Goal: Transaction & Acquisition: Purchase product/service

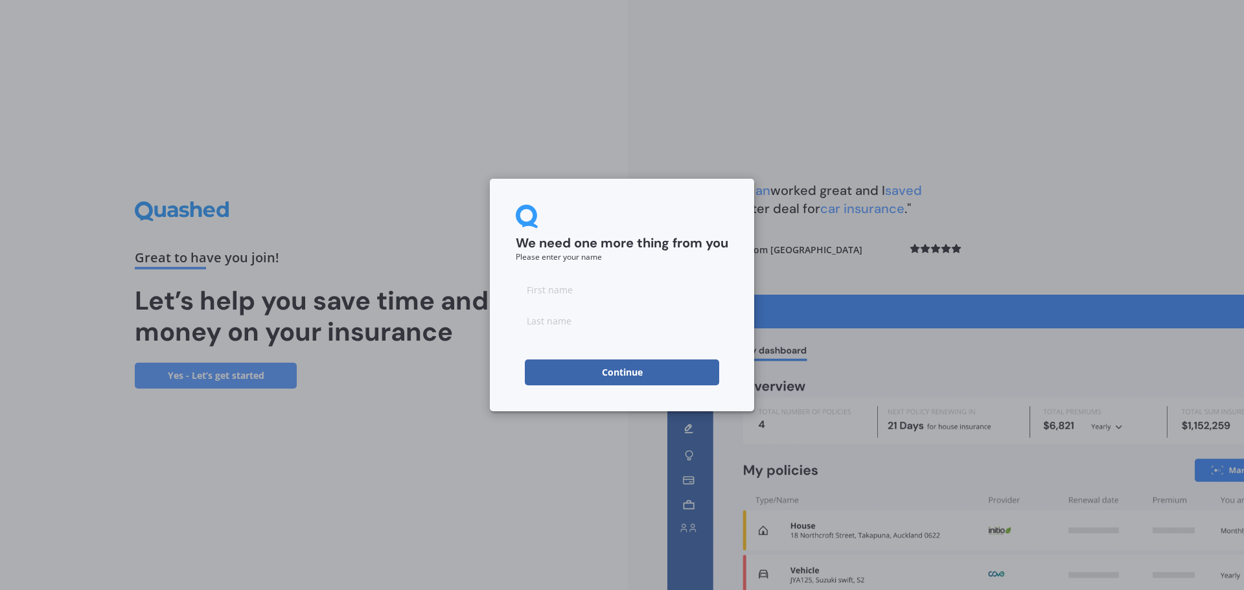
click at [588, 283] on input at bounding box center [622, 290] width 213 height 26
type input "B"
type input "lily"
click at [559, 318] on input at bounding box center [622, 321] width 213 height 26
click at [661, 373] on button "Continue" at bounding box center [622, 373] width 194 height 26
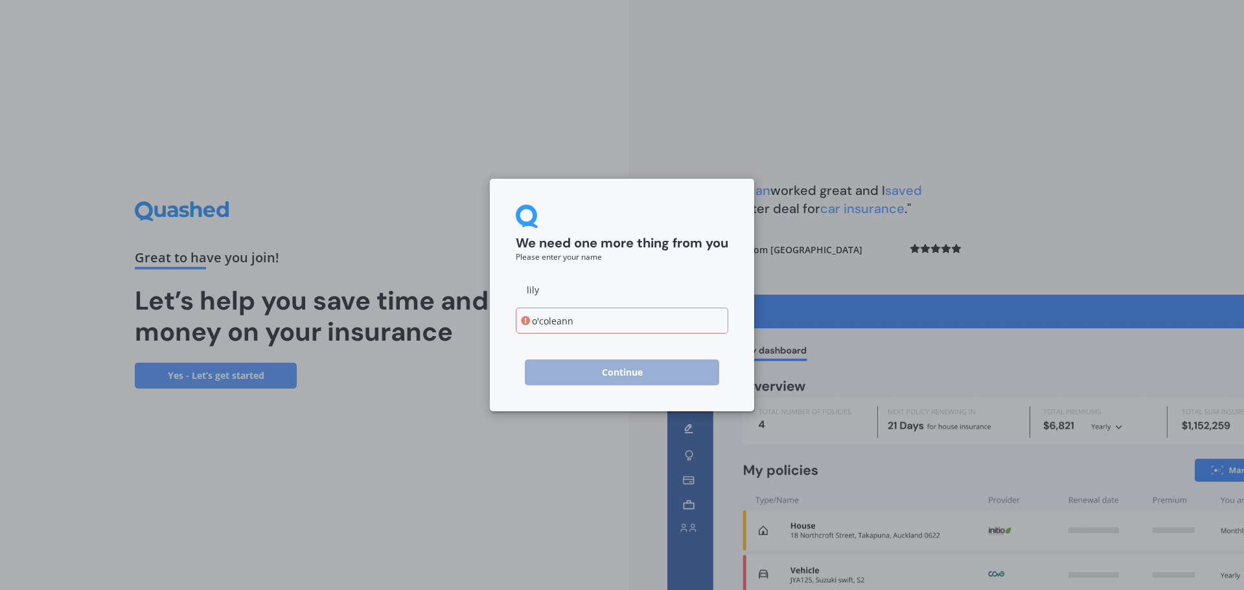
drag, startPoint x: 540, startPoint y: 323, endPoint x: 251, endPoint y: 190, distance: 318.7
click at [253, 190] on div "We need one more thing from you Please enter your name [PERSON_NAME] o'coleann …" at bounding box center [622, 295] width 1244 height 590
type input "coleann"
click button "Continue" at bounding box center [622, 373] width 194 height 26
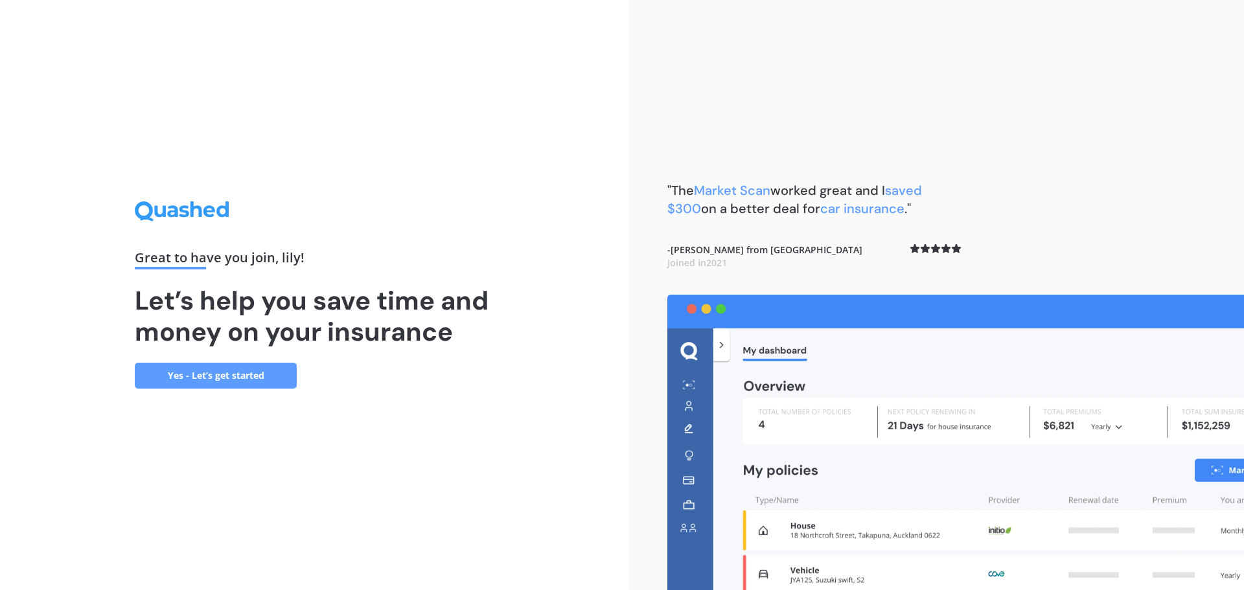
click at [255, 375] on link "Yes - Let’s get started" at bounding box center [216, 376] width 162 height 26
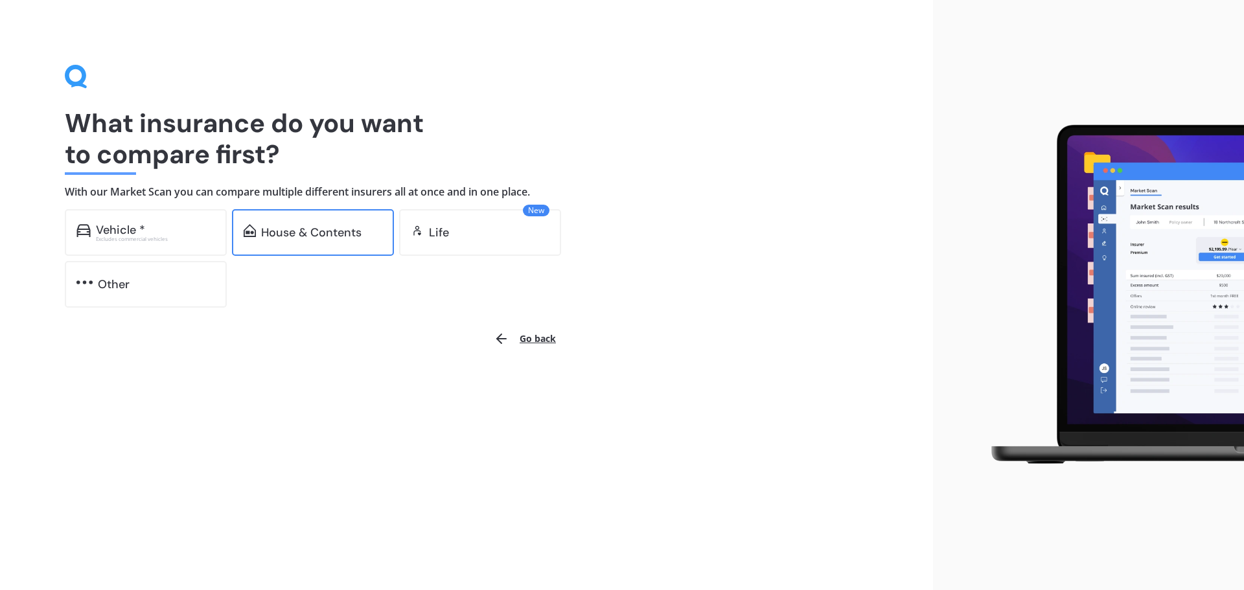
click at [306, 224] on div "House & Contents" at bounding box center [313, 232] width 162 height 47
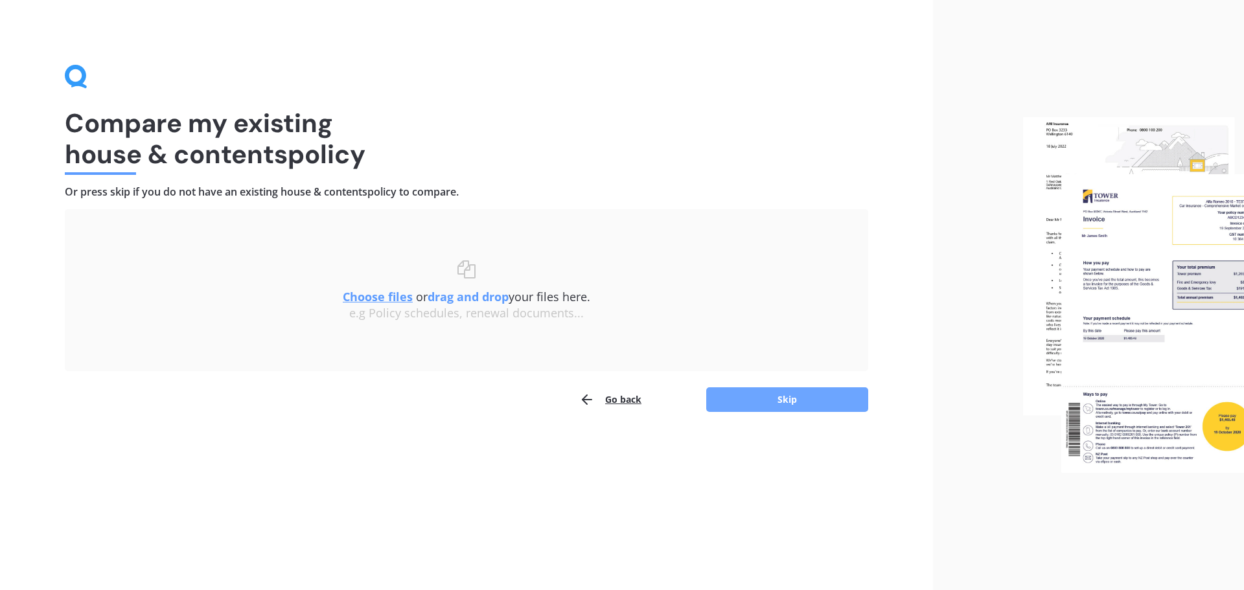
click at [755, 406] on button "Skip" at bounding box center [787, 400] width 162 height 25
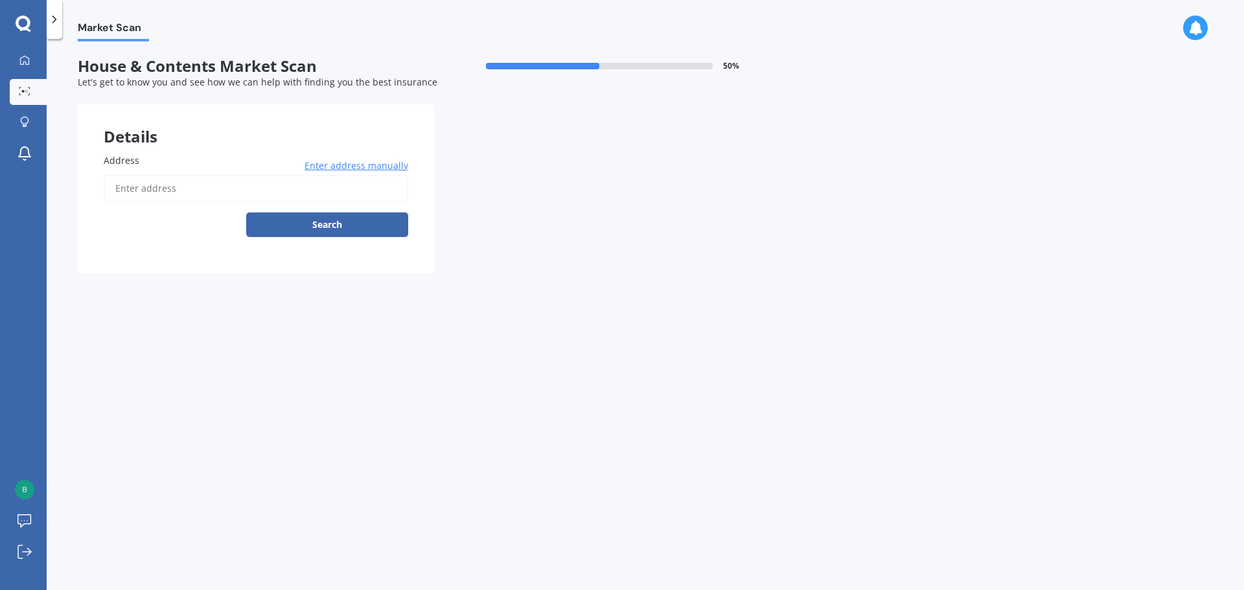
click at [248, 182] on input "Address" at bounding box center [256, 188] width 305 height 27
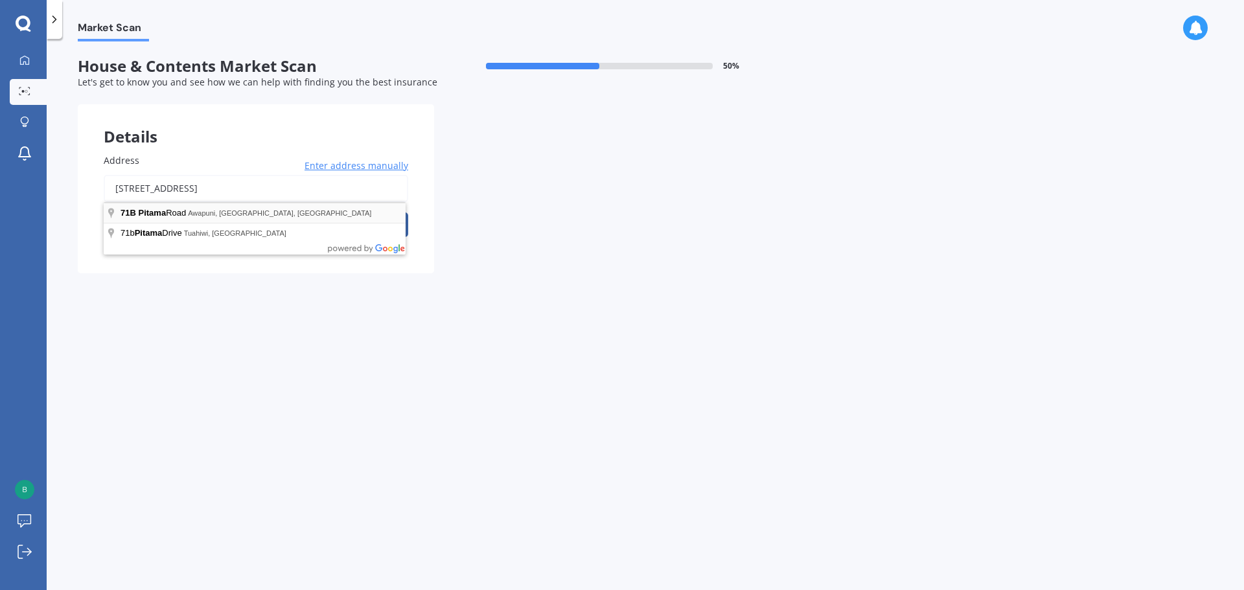
type input "[STREET_ADDRESS]"
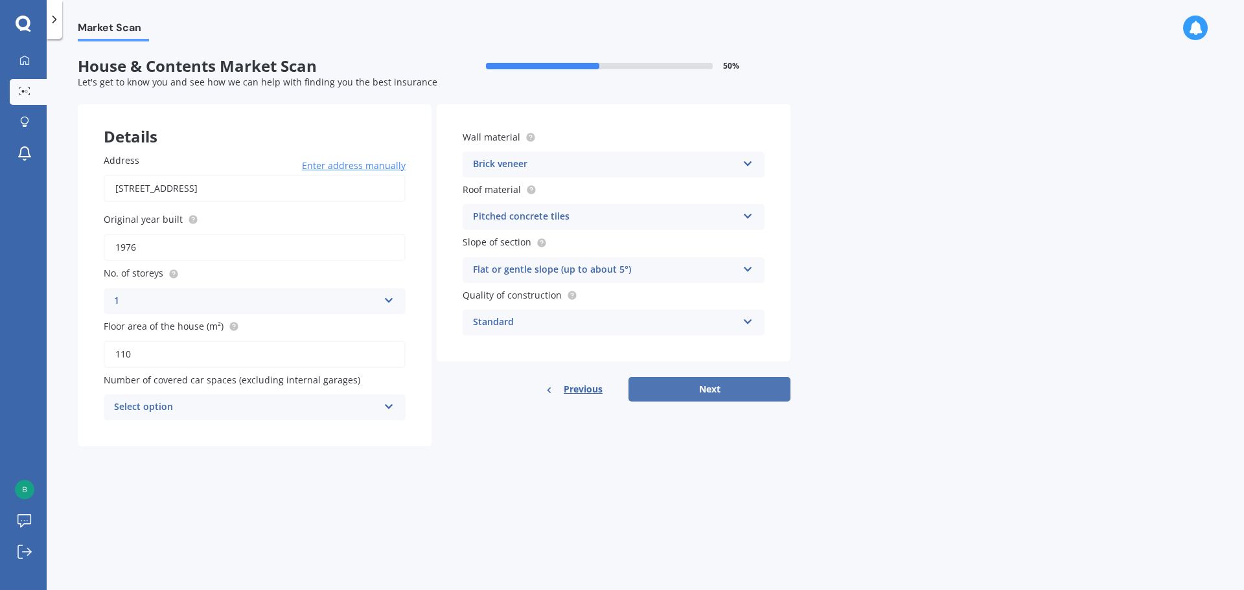
click at [748, 385] on button "Next" at bounding box center [710, 389] width 162 height 25
click at [226, 404] on div "Select option" at bounding box center [249, 408] width 258 height 14
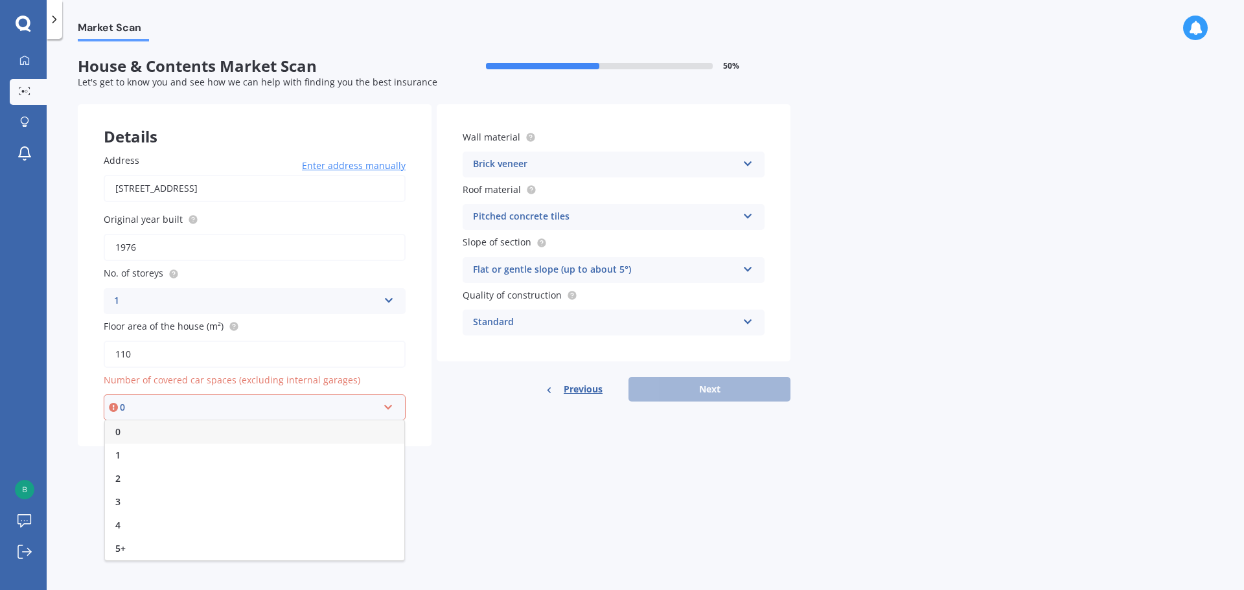
click at [203, 431] on div "0" at bounding box center [254, 432] width 299 height 23
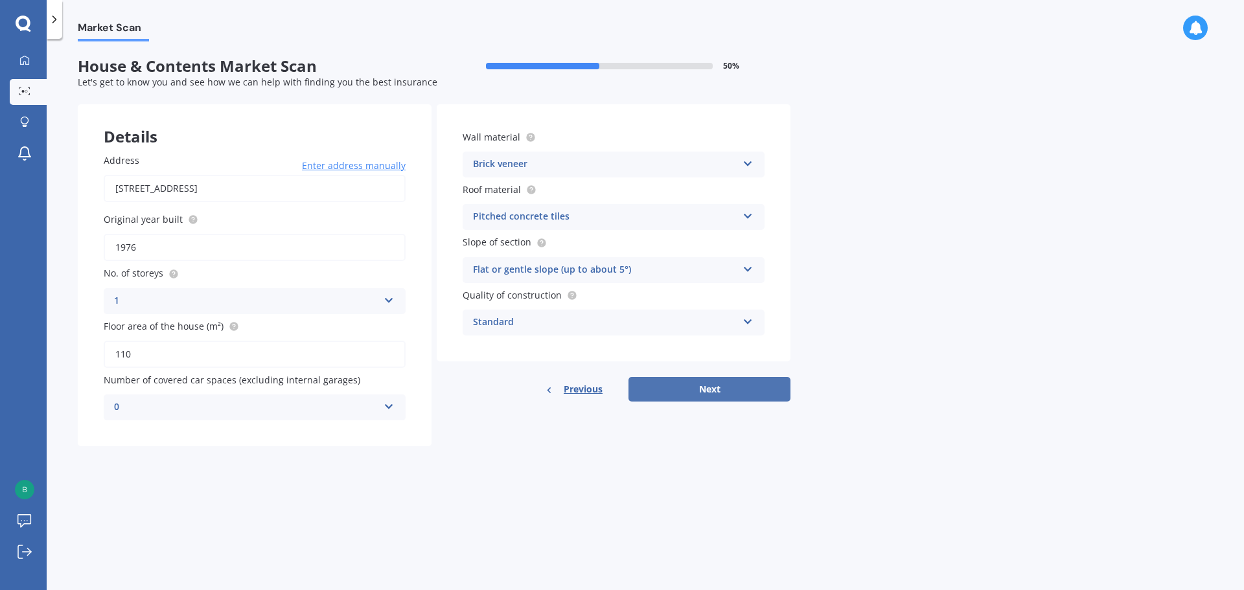
click at [695, 385] on button "Next" at bounding box center [710, 389] width 162 height 25
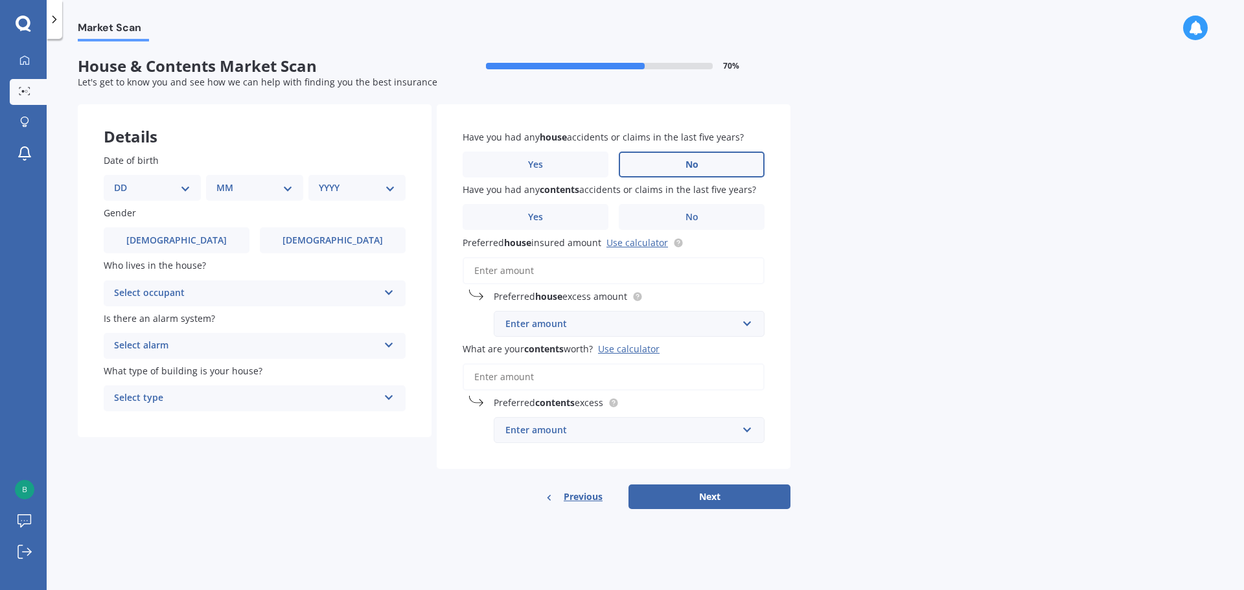
click at [684, 162] on label "No" at bounding box center [692, 165] width 146 height 26
click at [0, 0] on input "No" at bounding box center [0, 0] width 0 height 0
click at [693, 226] on label "No" at bounding box center [692, 217] width 146 height 26
click at [0, 0] on input "No" at bounding box center [0, 0] width 0 height 0
click at [609, 277] on input "Preferred house insured amount Use calculator" at bounding box center [614, 270] width 302 height 27
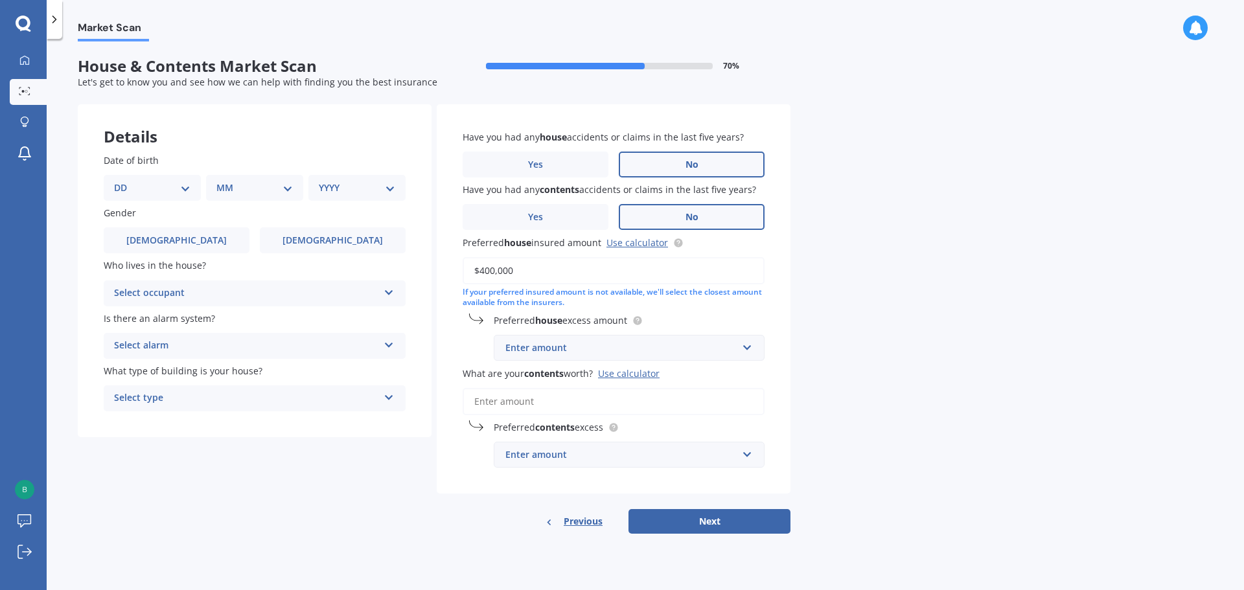
type input "$400,000"
click at [579, 349] on div "Enter amount" at bounding box center [621, 348] width 232 height 14
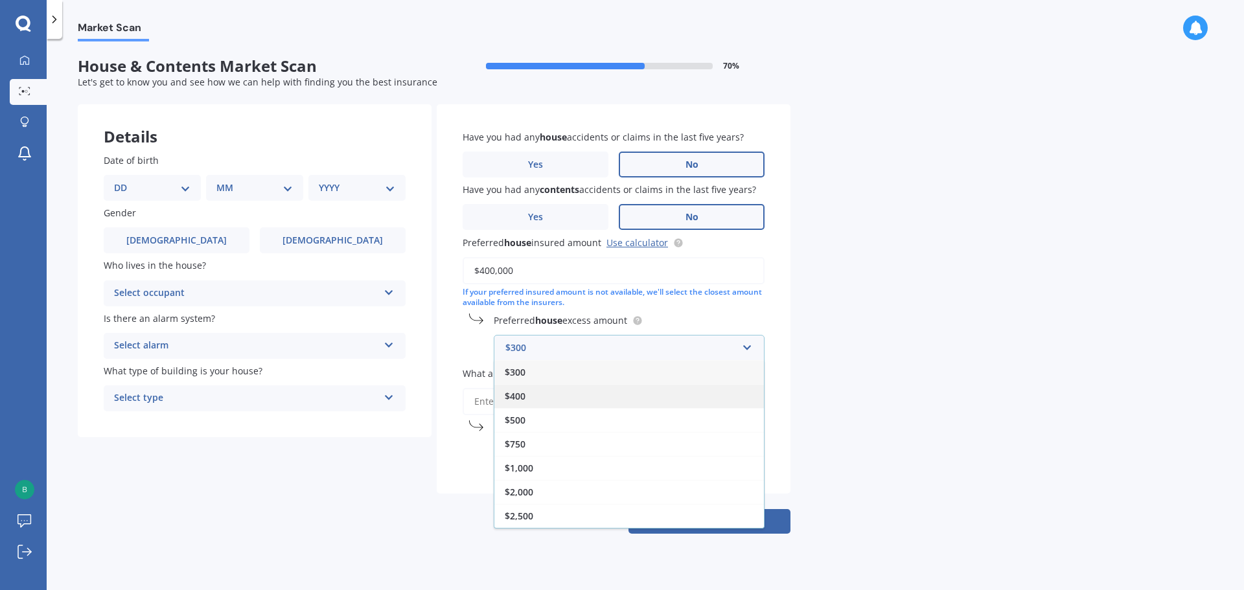
click at [520, 402] on span "$400" at bounding box center [515, 396] width 21 height 12
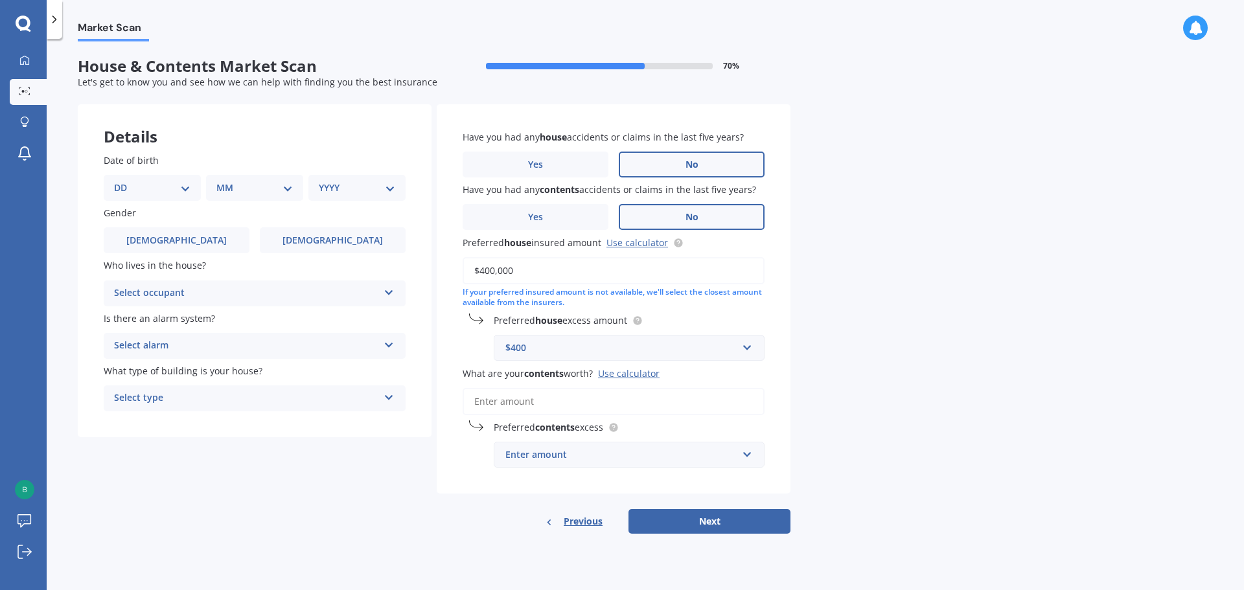
click at [190, 296] on div "Select occupant" at bounding box center [246, 294] width 264 height 16
click at [169, 323] on div "Owner" at bounding box center [254, 318] width 301 height 23
click at [177, 188] on select "DD 01 02 03 04 05 06 07 08 09 10 11 12 13 14 15 16 17 18 19 20 21 22 23 24 25 2…" at bounding box center [152, 188] width 76 height 14
click at [124, 181] on select "DD 01 02 03 04 05 06 07 08 09 10 11 12 13 14 15 16 17 18 19 20 21 22 23 24 25 2…" at bounding box center [152, 188] width 76 height 14
click at [161, 189] on select "DD 01 02 03 04 05 06 07 08 09 10 11 12 13 14 15 16 17 18 19 20 21 22 23 24 25 2…" at bounding box center [159, 188] width 71 height 14
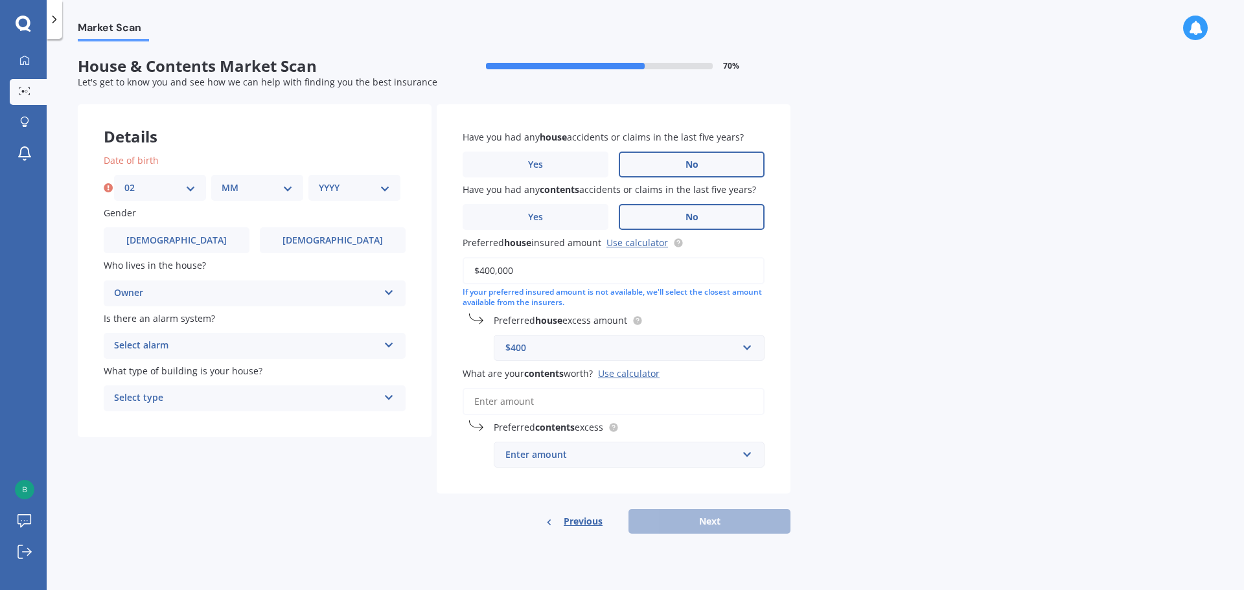
select select "25"
click at [124, 181] on select "DD 01 02 03 04 05 06 07 08 09 10 11 12 13 14 15 16 17 18 19 20 21 22 23 24 25 2…" at bounding box center [159, 188] width 71 height 14
click at [235, 191] on select "MM 01 02 03 04 05 06 07 08 09 10 11 12" at bounding box center [257, 188] width 71 height 14
select select "02"
click at [222, 181] on select "MM 01 02 03 04 05 06 07 08 09 10 11 12" at bounding box center [257, 188] width 71 height 14
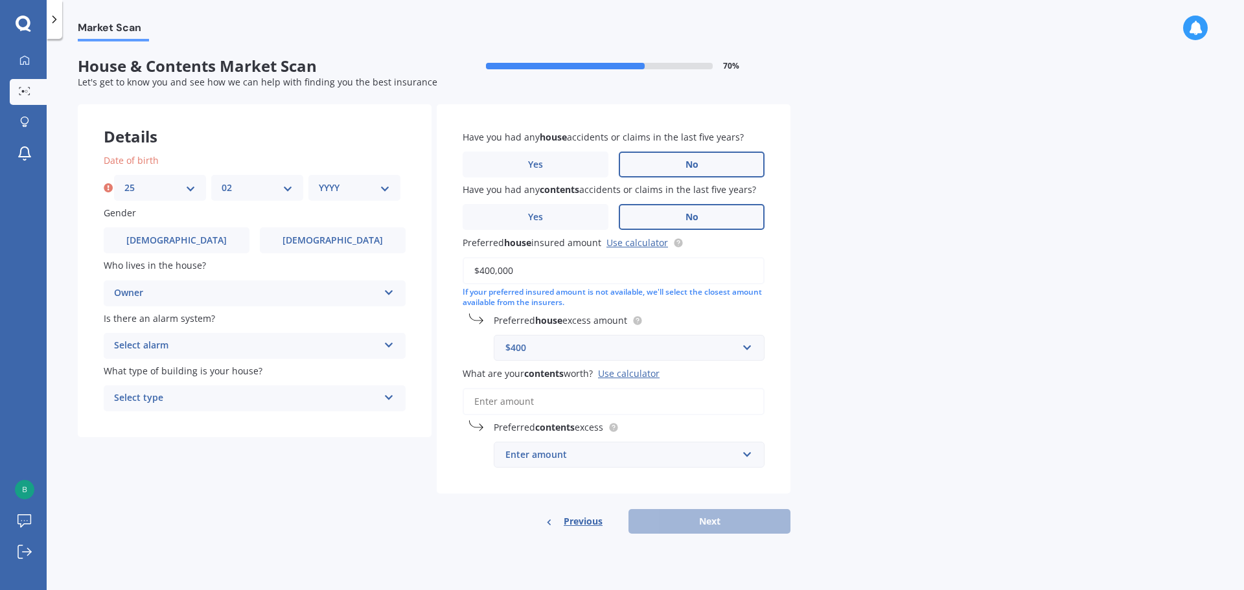
click at [327, 193] on select "YYYY 2009 2008 2007 2006 2005 2004 2003 2002 2001 2000 1999 1998 1997 1996 1995…" at bounding box center [354, 188] width 71 height 14
select select "1985"
click at [319, 181] on select "YYYY 2009 2008 2007 2006 2005 2004 2003 2002 2001 2000 1999 1998 1997 1996 1995…" at bounding box center [354, 188] width 71 height 14
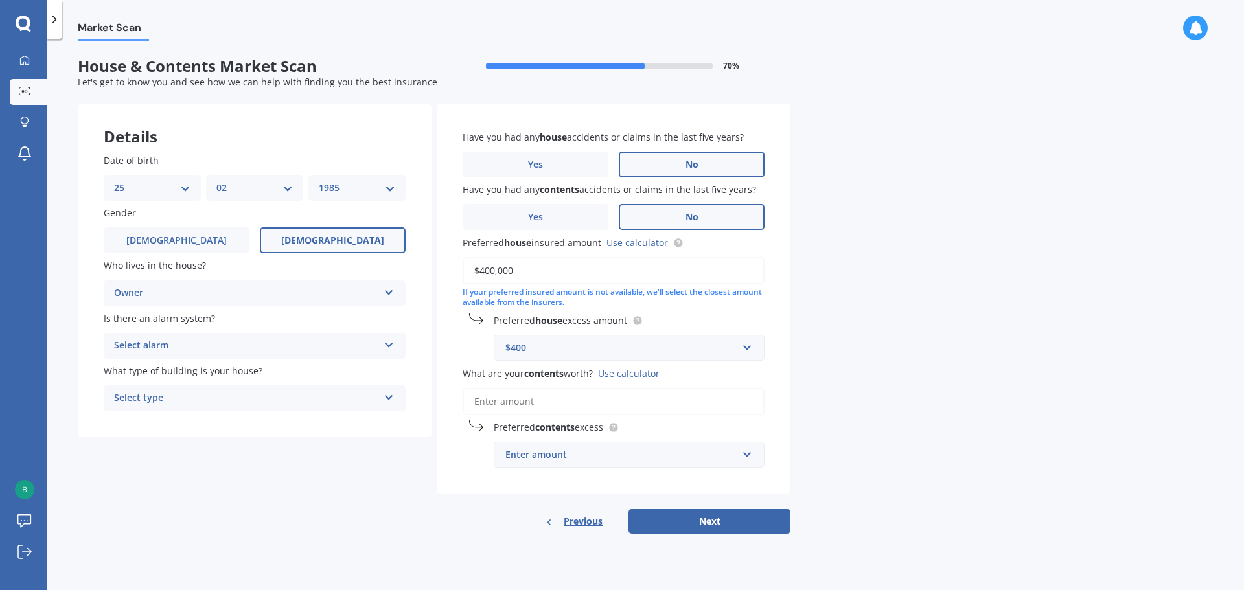
click at [329, 234] on label "[DEMOGRAPHIC_DATA]" at bounding box center [333, 240] width 146 height 26
click at [0, 0] on input "[DEMOGRAPHIC_DATA]" at bounding box center [0, 0] width 0 height 0
click at [255, 401] on div "Select type" at bounding box center [246, 399] width 264 height 16
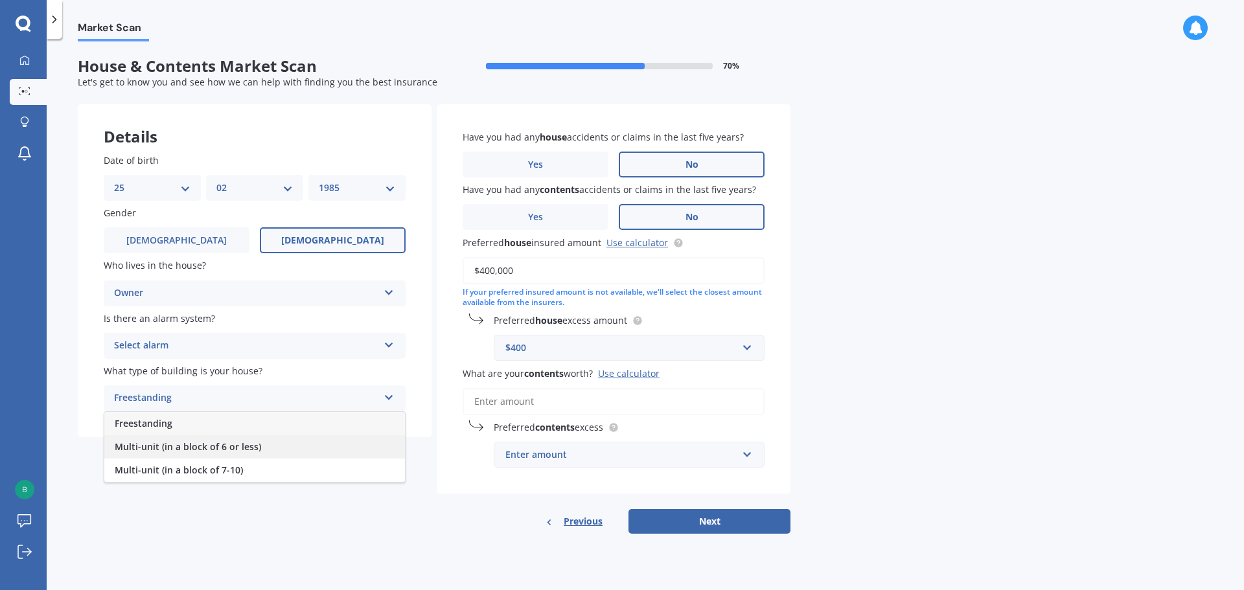
click at [243, 443] on span "Multi-unit (in a block of 6 or less)" at bounding box center [188, 447] width 146 height 12
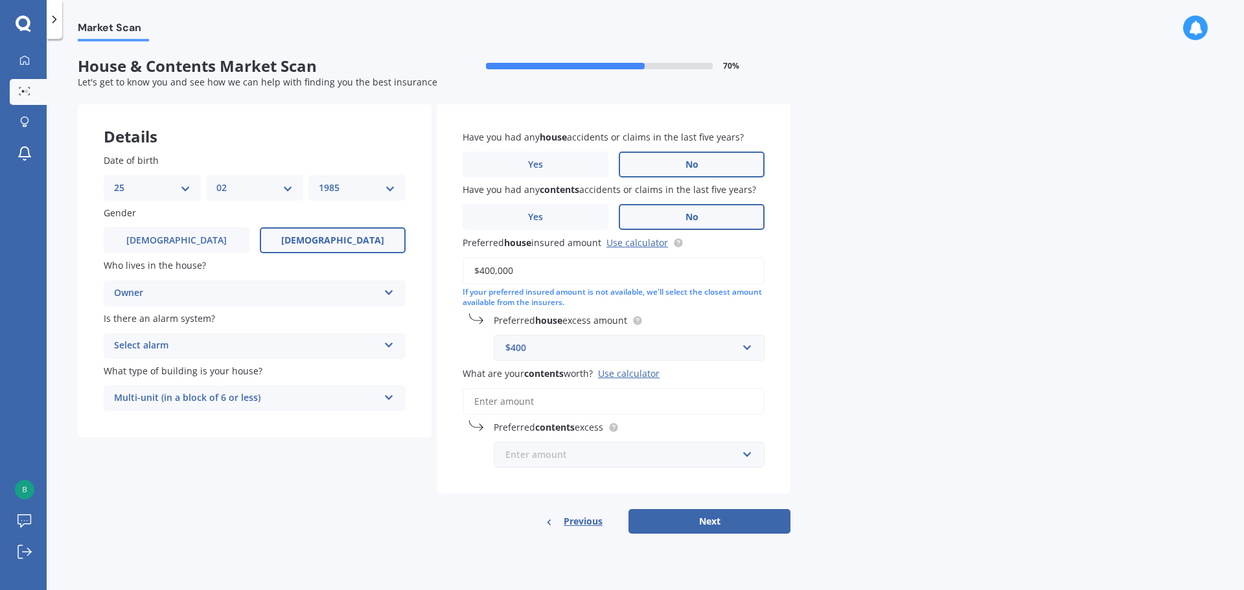
click at [636, 447] on div "Enter amount $250 $300 $400 $500 $750 $1,000 $2,000" at bounding box center [629, 455] width 271 height 26
type input "20000"
click at [742, 520] on button "Next" at bounding box center [710, 521] width 162 height 25
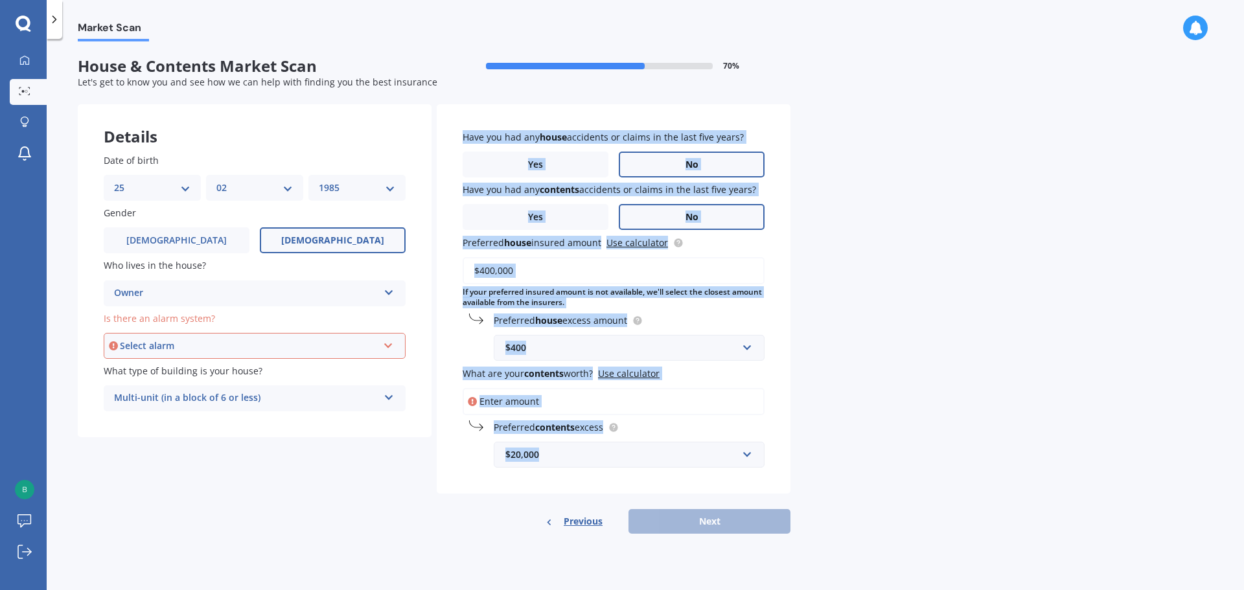
drag, startPoint x: 557, startPoint y: 452, endPoint x: 295, endPoint y: 395, distance: 268.6
click at [296, 397] on div "Details Date of birth DD 01 02 03 04 05 06 07 08 09 10 11 12 13 14 15 16 17 18 …" at bounding box center [434, 319] width 713 height 430
click at [660, 467] on input "text" at bounding box center [624, 455] width 259 height 25
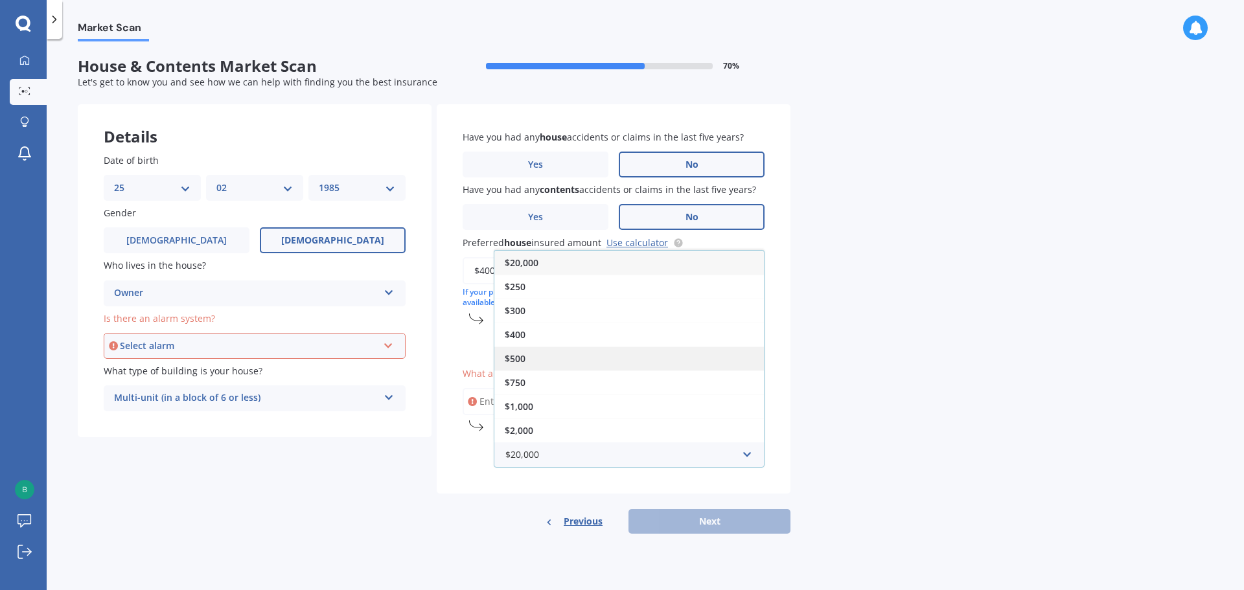
click at [538, 350] on div "$500" at bounding box center [629, 359] width 270 height 24
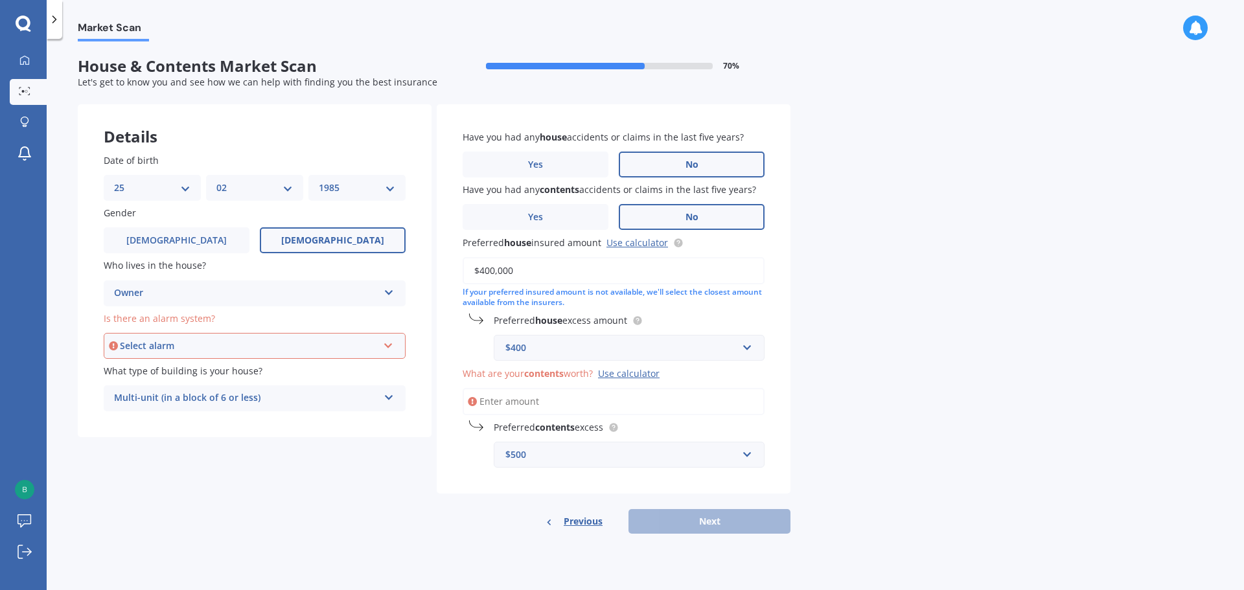
click at [528, 402] on input "What are your contents worth? Use calculator" at bounding box center [614, 401] width 302 height 27
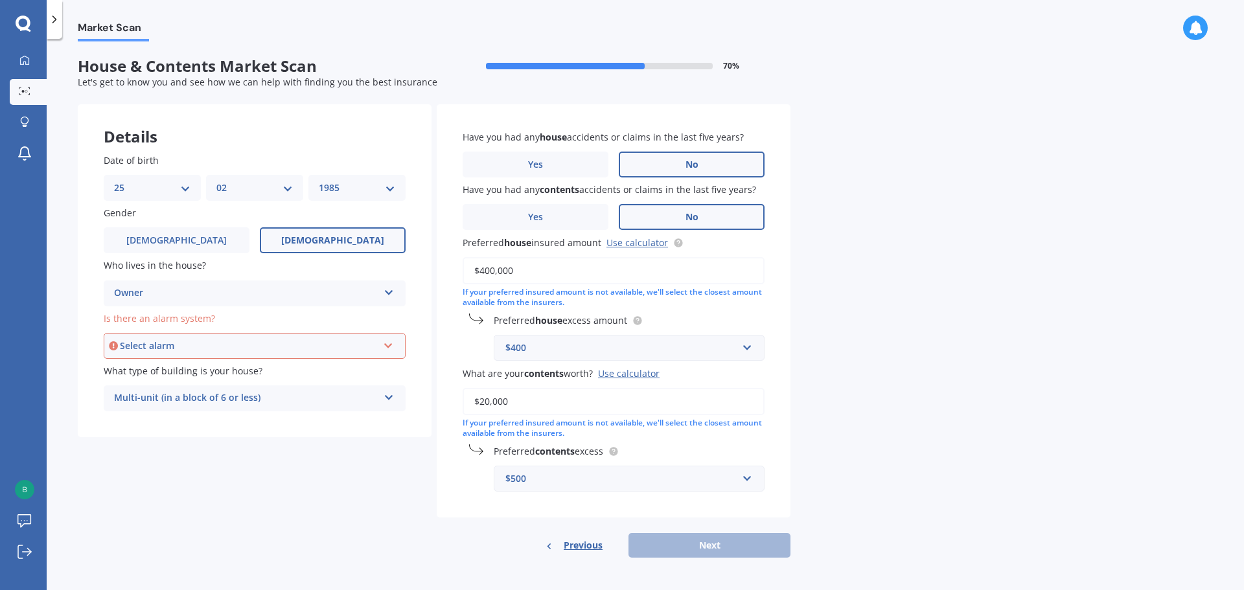
type input "$20,000"
click at [286, 336] on div "Select alarm Yes, monitored Yes, not monitored No" at bounding box center [255, 346] width 302 height 26
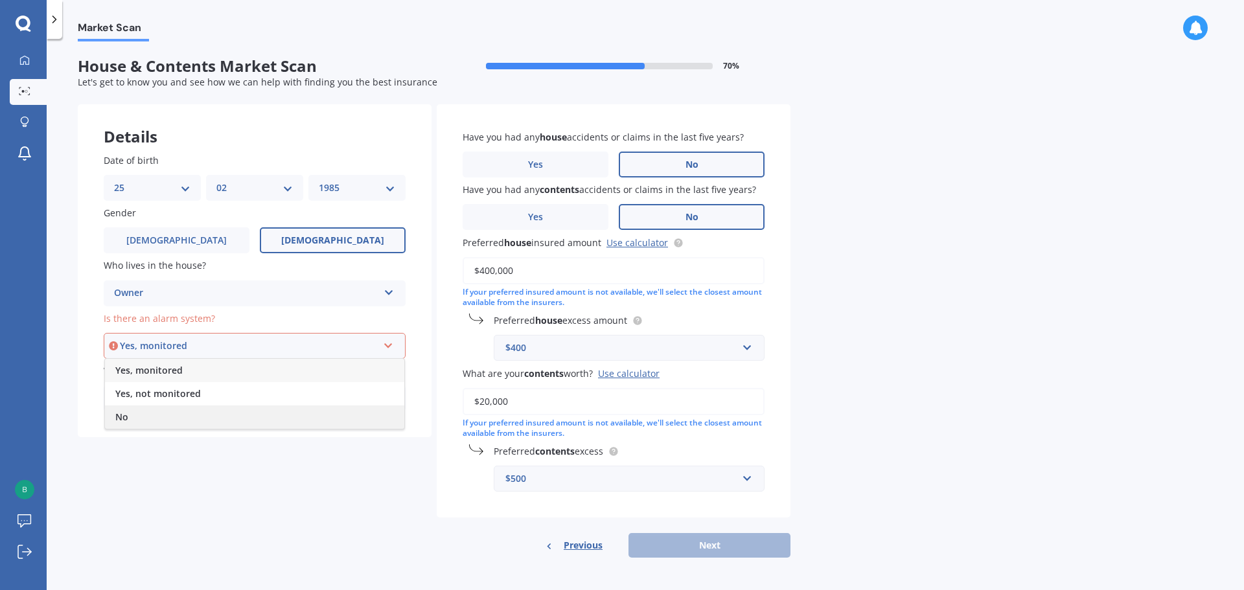
click at [198, 412] on div "No" at bounding box center [254, 417] width 299 height 23
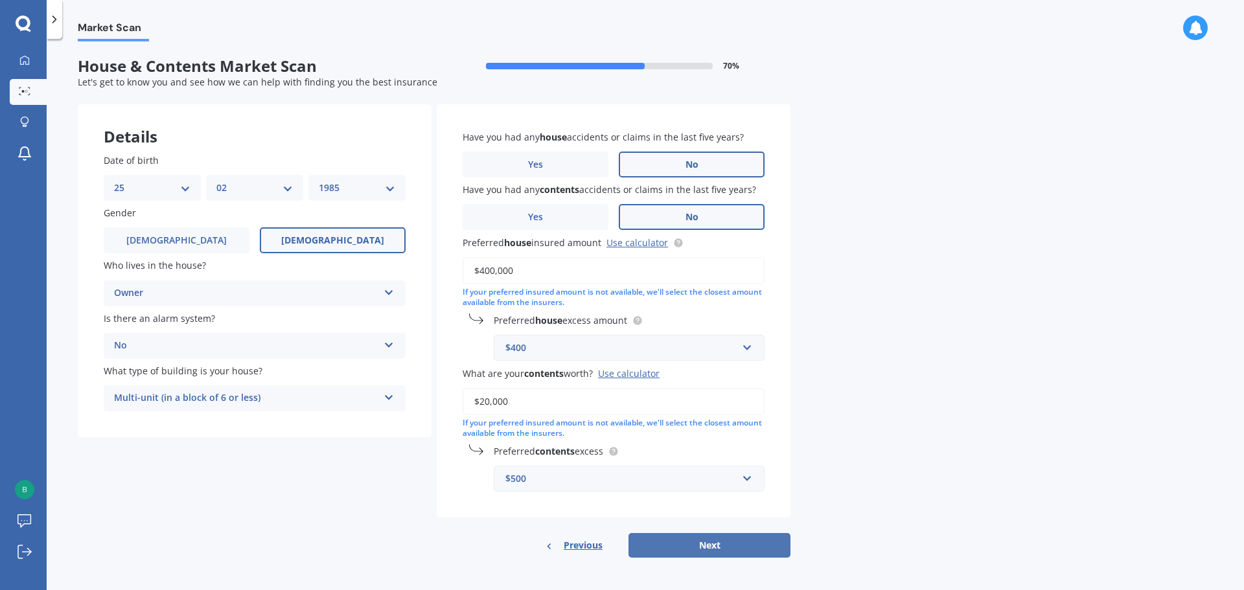
click at [689, 543] on button "Next" at bounding box center [710, 545] width 162 height 25
select select "25"
select select "02"
select select "1985"
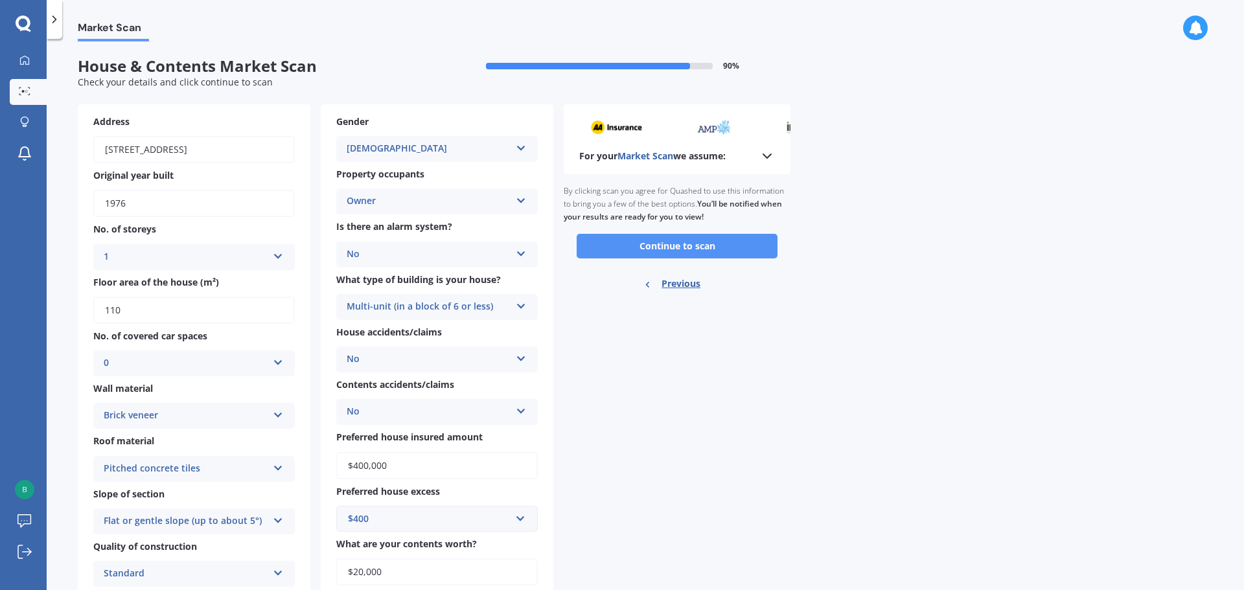
click at [694, 239] on button "Continue to scan" at bounding box center [677, 246] width 201 height 25
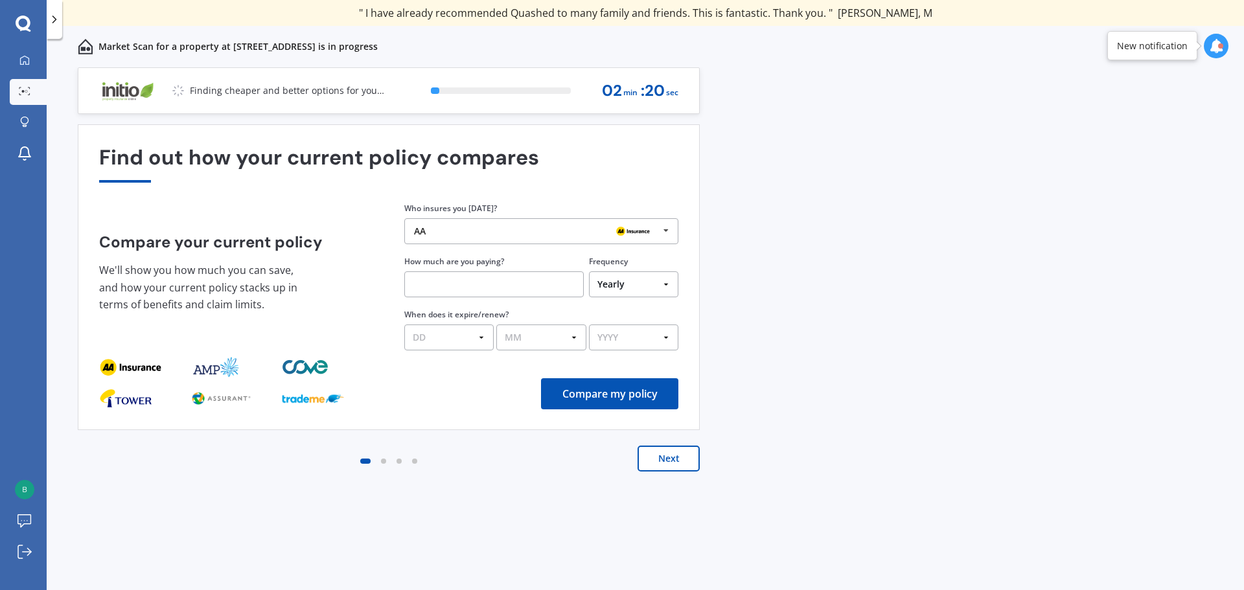
click at [535, 282] on input "text" at bounding box center [494, 285] width 180 height 26
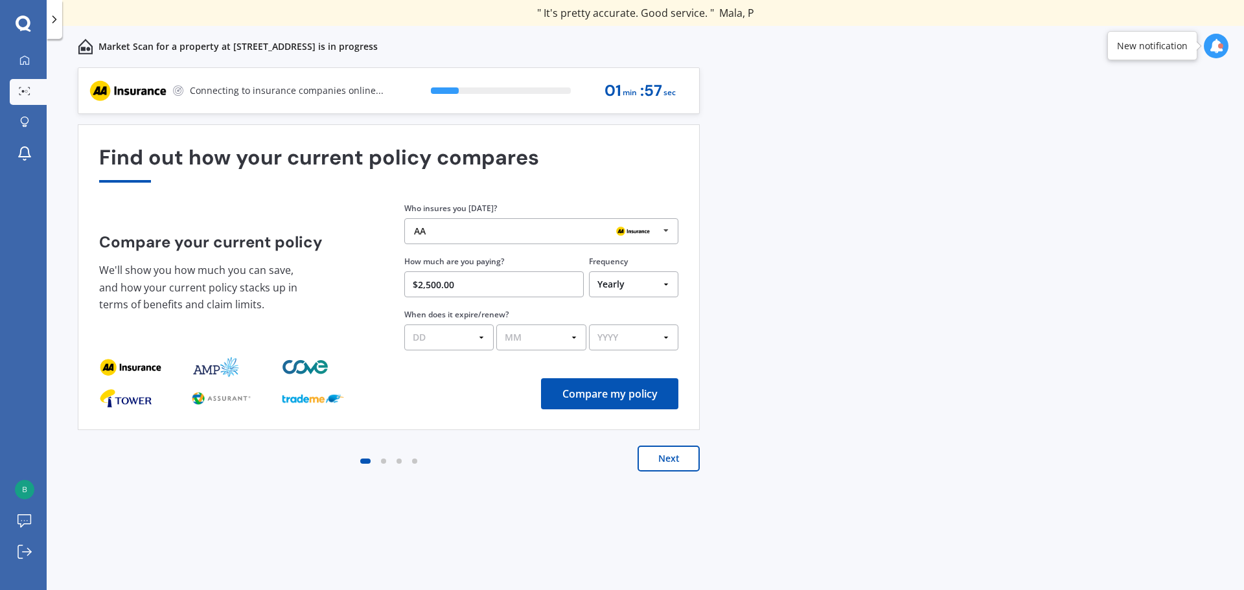
type input "$2,500.00"
click at [454, 331] on select "DD 01 02 03 04 05 06 07 08 09 10 11 12 13 14 15 16 17 18 19 20 21 22 23 24 25 2…" at bounding box center [448, 338] width 89 height 26
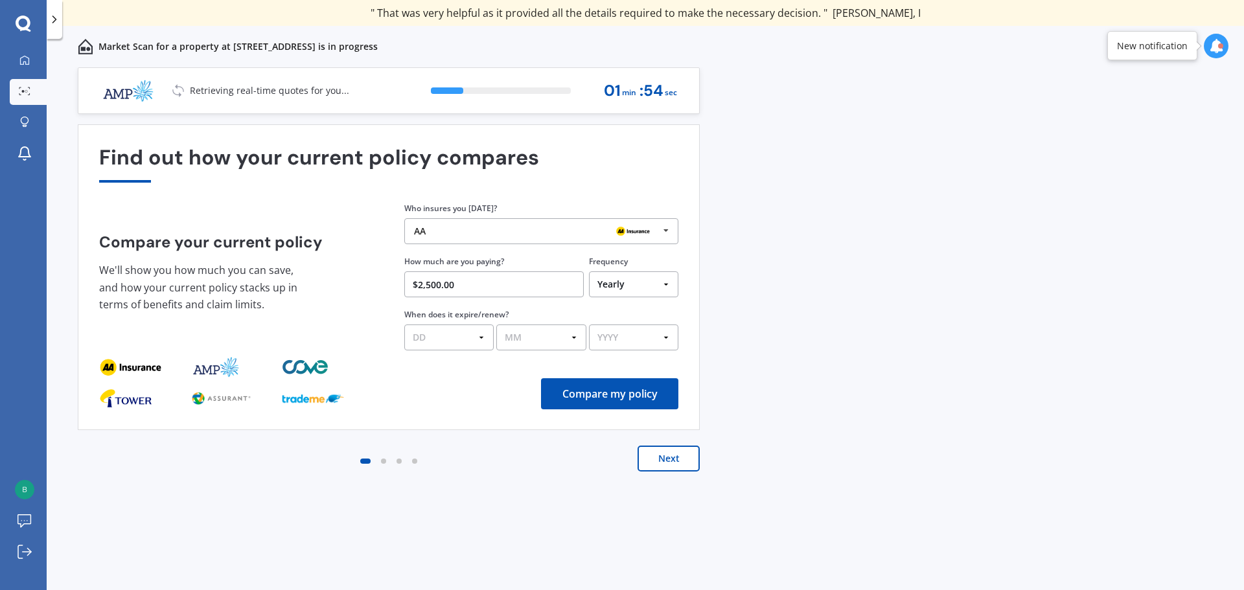
select select "19"
click at [404, 325] on select "DD 01 02 03 04 05 06 07 08 09 10 11 12 13 14 15 16 17 18 19 20 21 22 23 24 25 2…" at bounding box center [448, 338] width 89 height 26
click at [550, 339] on select "MM 01 02 03 04 05 06 07 08 09 10 11 12" at bounding box center [540, 338] width 89 height 26
select select "09"
click at [496, 325] on select "MM 01 02 03 04 05 06 07 08 09 10 11 12" at bounding box center [540, 338] width 89 height 26
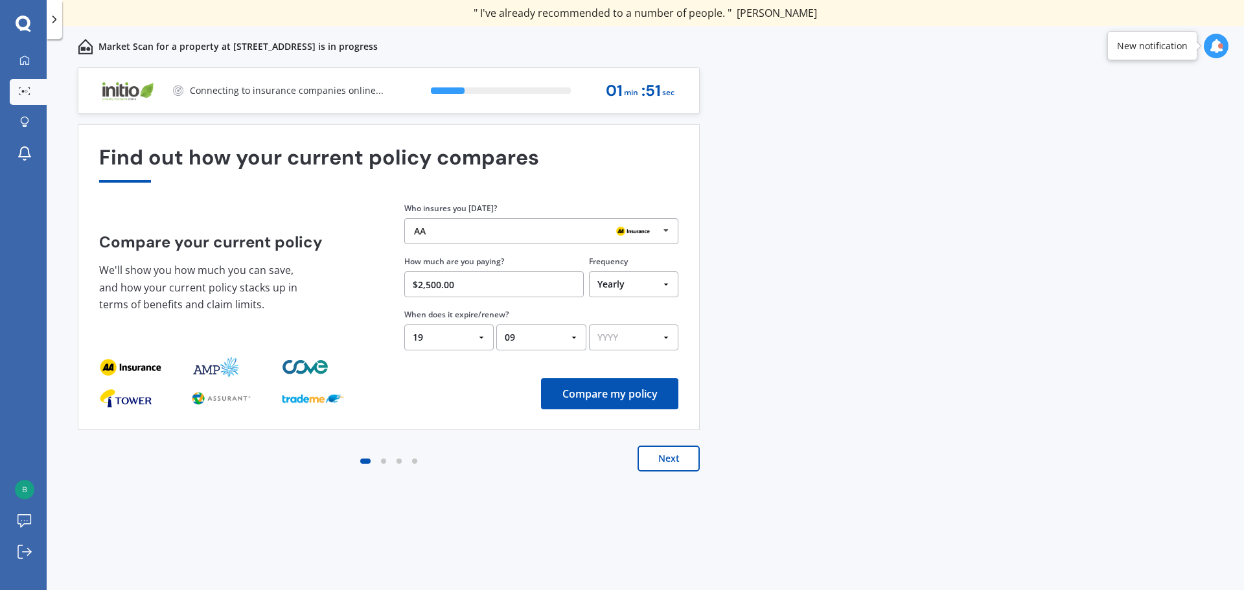
click at [658, 334] on select "YYYY 2026 2025 2024" at bounding box center [633, 338] width 89 height 26
select select "2025"
click at [589, 325] on select "YYYY 2026 2025 2024" at bounding box center [633, 338] width 89 height 26
click at [513, 224] on div "AA AA Tower AMI State AMP ANZ ASB BNZ Trade Me Insurance Westpac Other" at bounding box center [541, 231] width 274 height 26
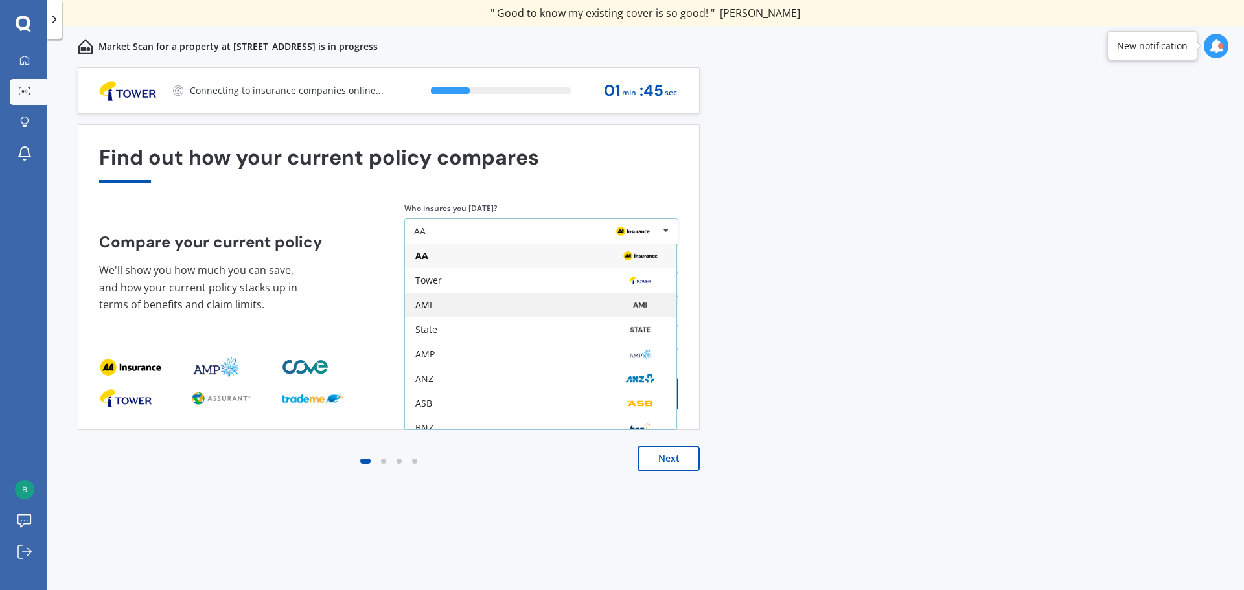
click at [498, 311] on div "AMI" at bounding box center [541, 305] width 272 height 25
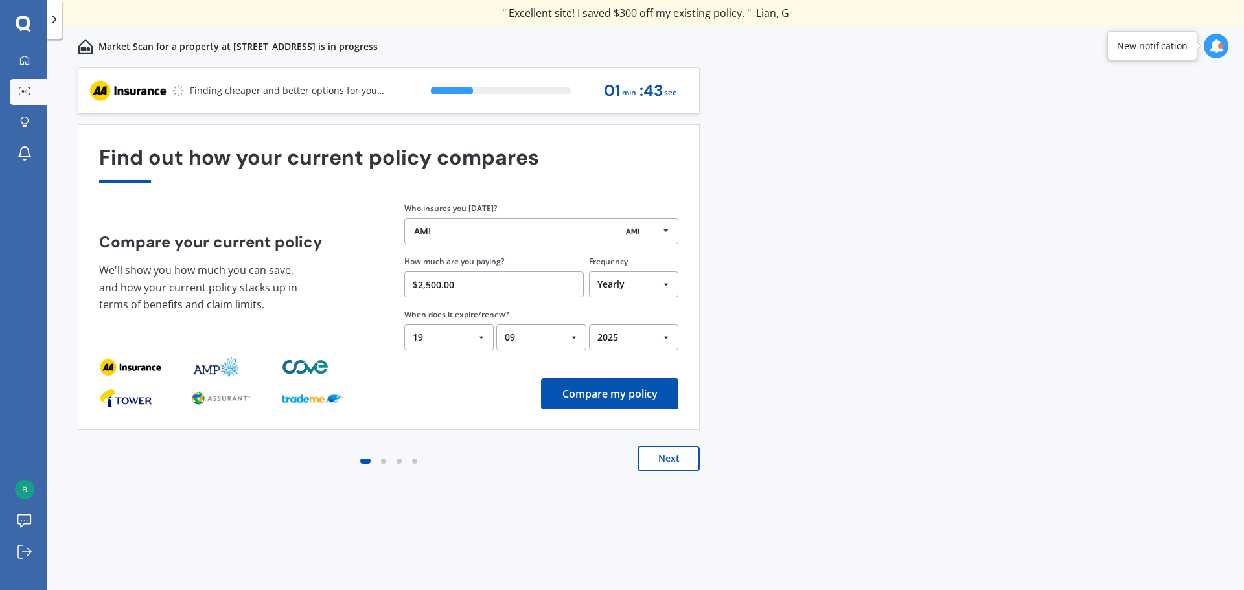
click at [625, 393] on button "Compare my policy" at bounding box center [609, 393] width 137 height 31
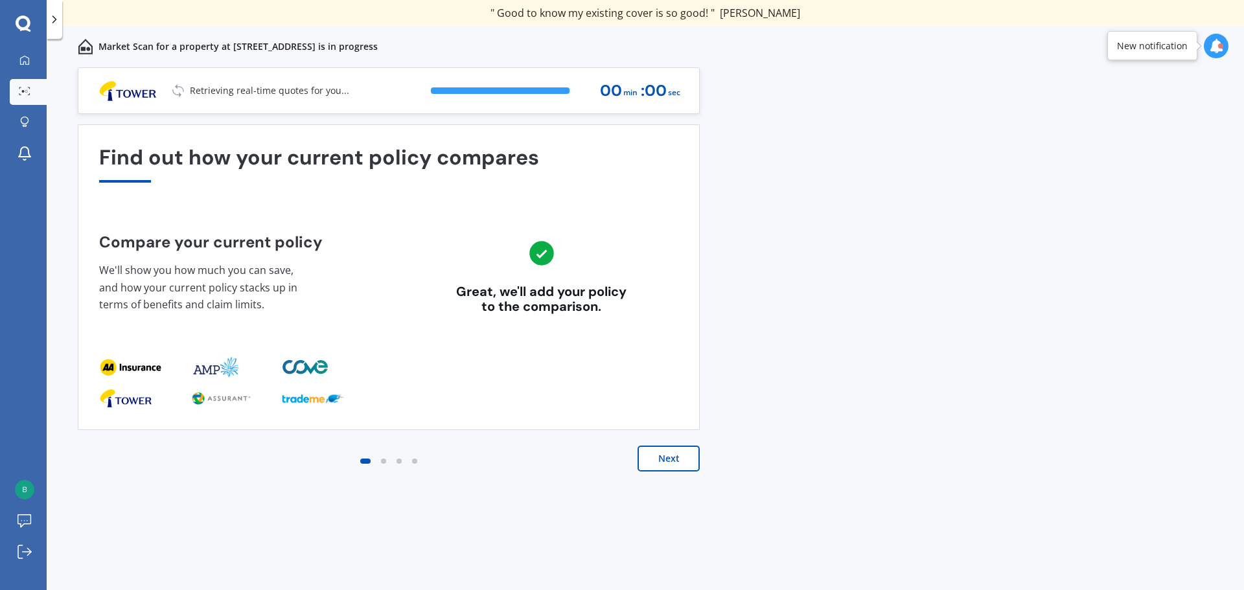
click at [691, 456] on button "Next" at bounding box center [669, 459] width 62 height 26
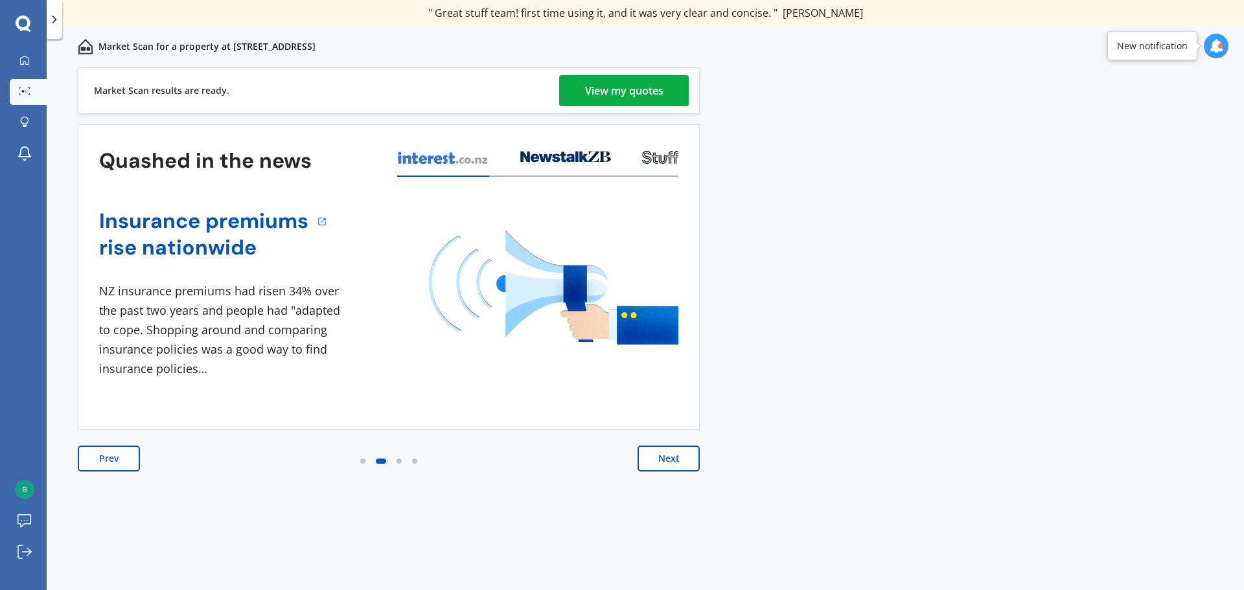
click at [612, 89] on div "View my quotes" at bounding box center [624, 90] width 78 height 31
